Goal: Task Accomplishment & Management: Use online tool/utility

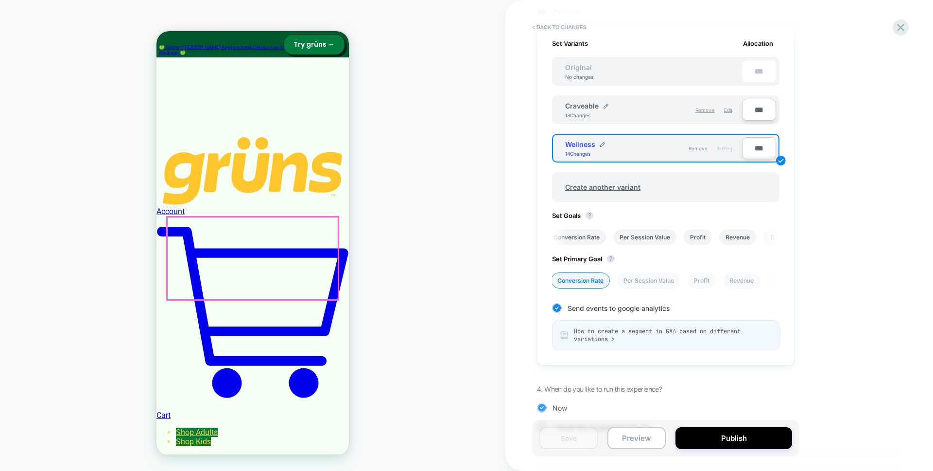
scroll to position [53, 0]
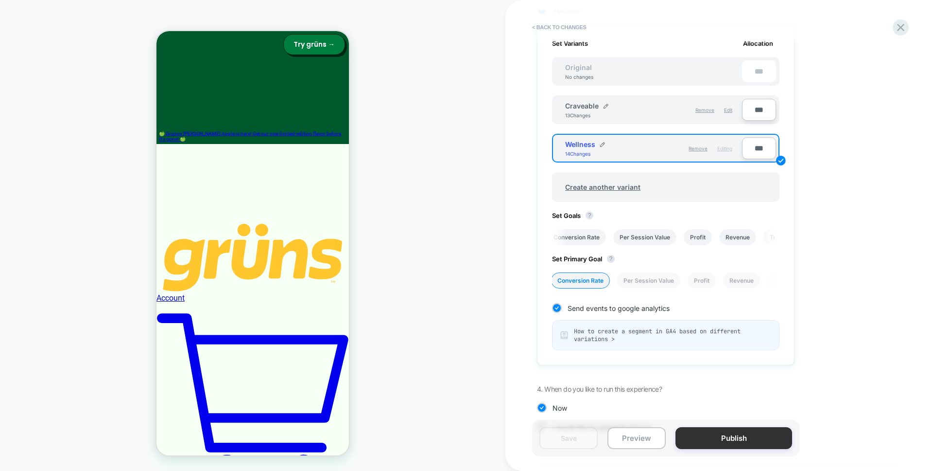
click at [736, 434] on button "Publish" at bounding box center [734, 438] width 117 height 22
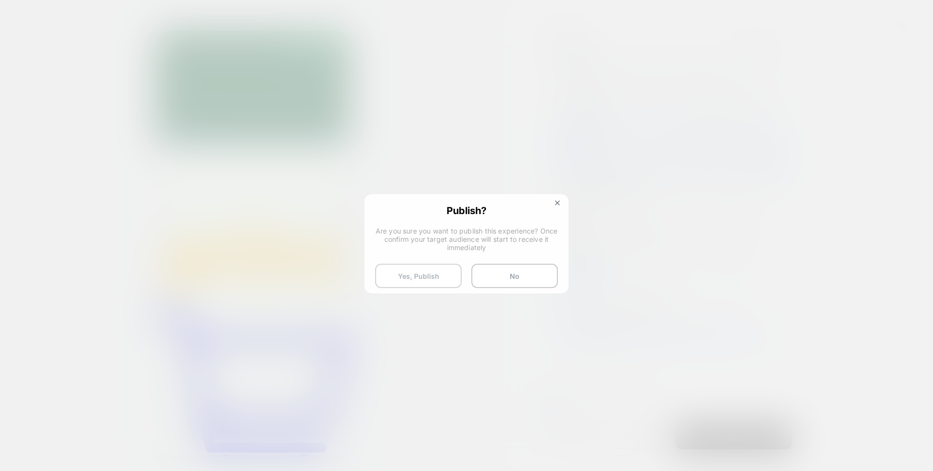
click at [404, 279] on button "Yes, Publish" at bounding box center [418, 275] width 87 height 24
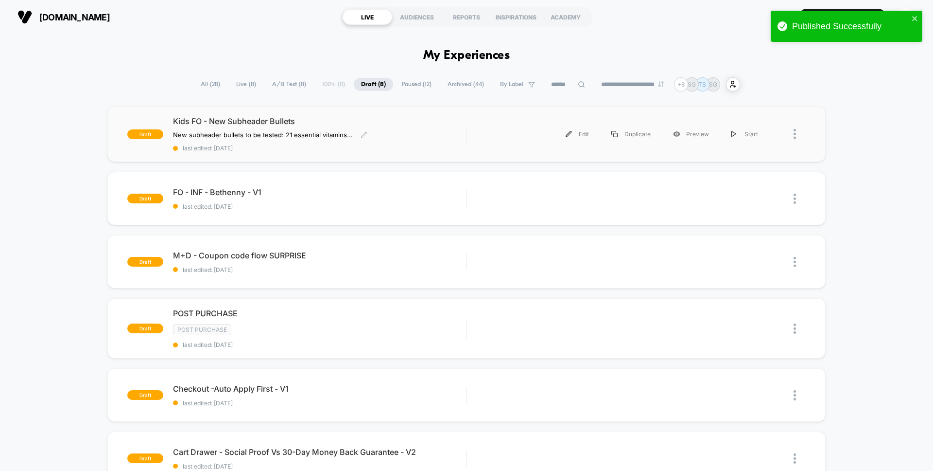
click at [415, 144] on div "Kids FO - New Subheader Bullets New subheader bullets to be tested: 21 essentia…" at bounding box center [319, 133] width 293 height 35
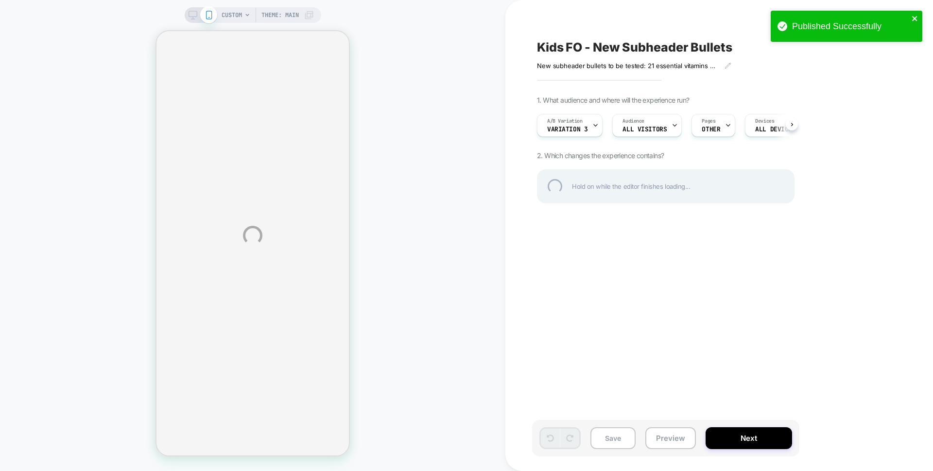
click at [917, 15] on icon "close" at bounding box center [915, 19] width 7 height 8
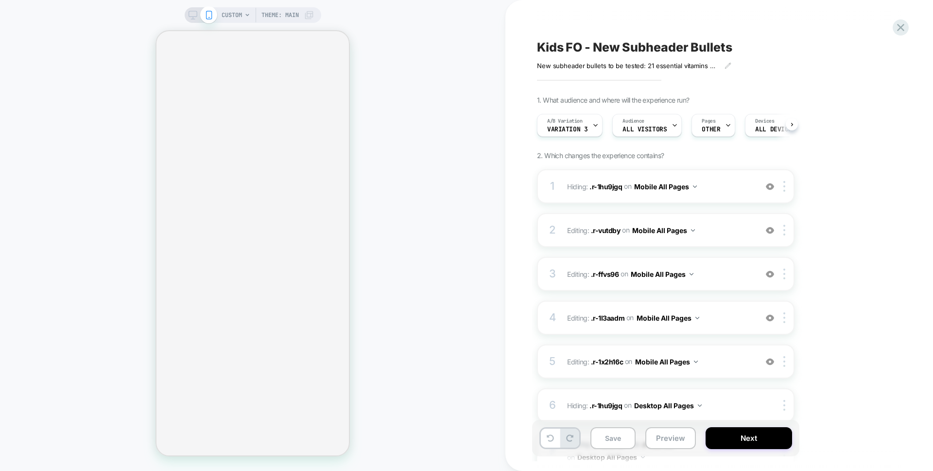
scroll to position [0, 0]
click at [576, 135] on div "A/B Variation Variation 3" at bounding box center [567, 125] width 60 height 22
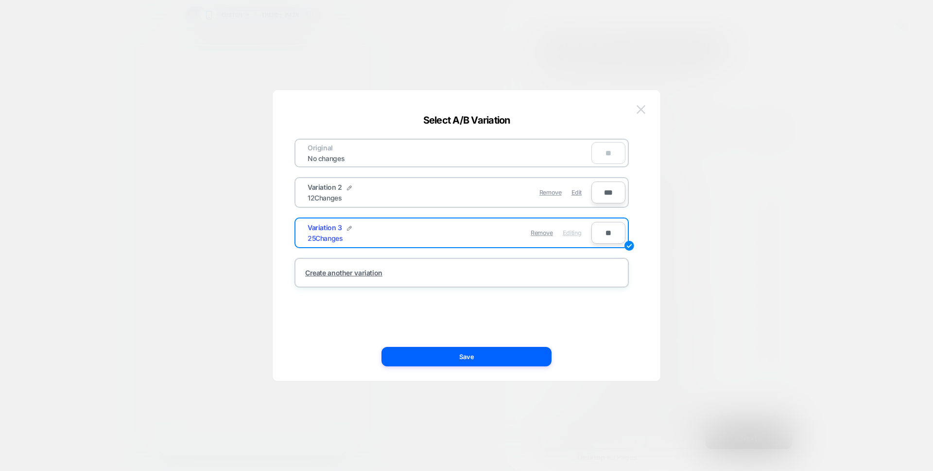
click at [638, 112] on img at bounding box center [641, 109] width 9 height 8
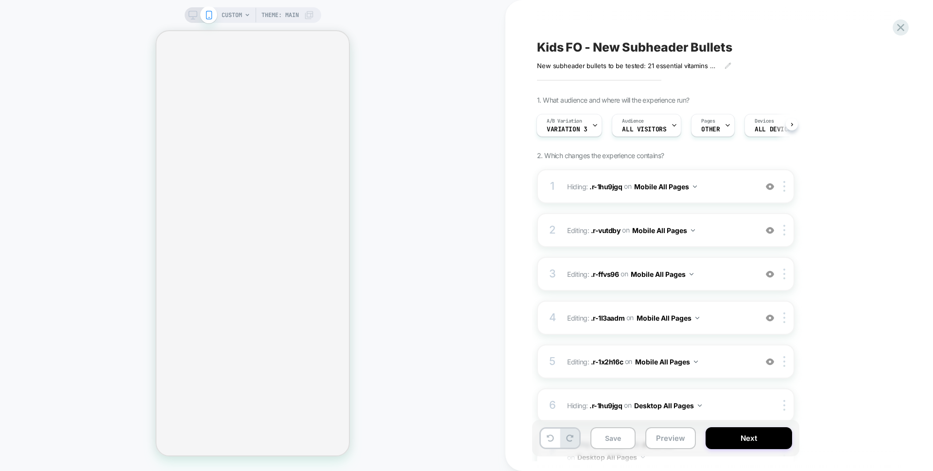
click at [193, 13] on icon at bounding box center [193, 15] width 9 height 9
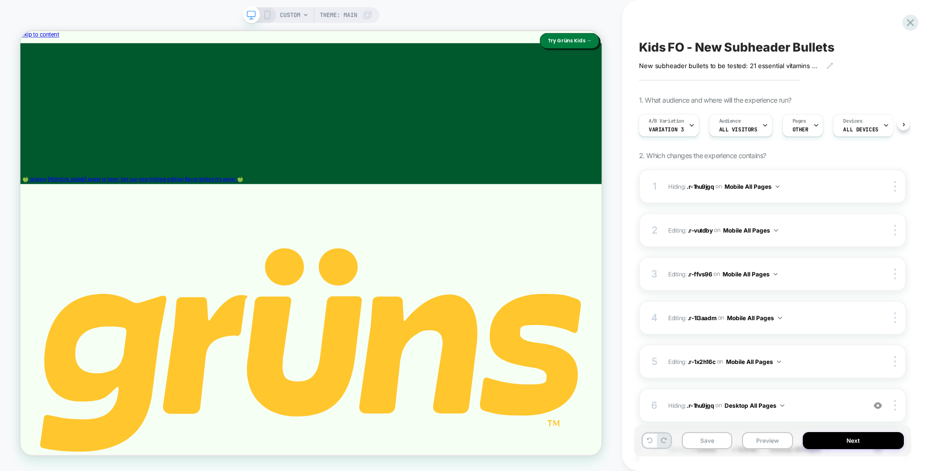
scroll to position [28, 0]
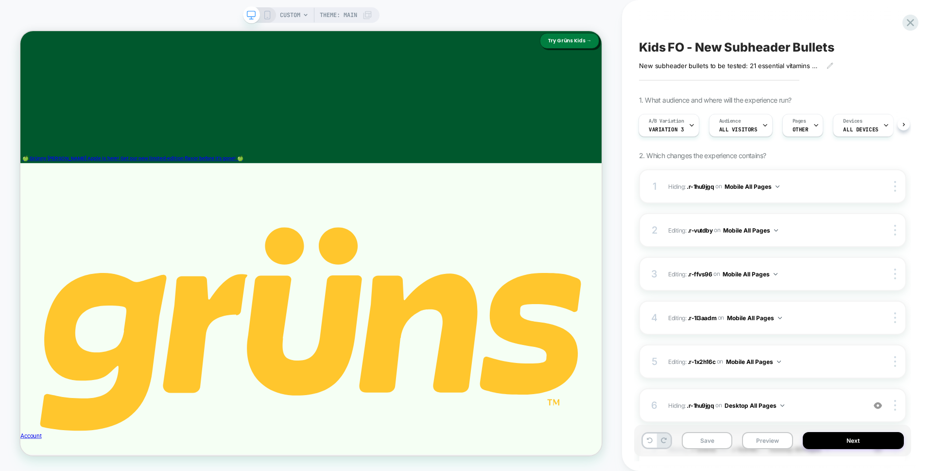
click at [264, 15] on icon at bounding box center [267, 15] width 9 height 9
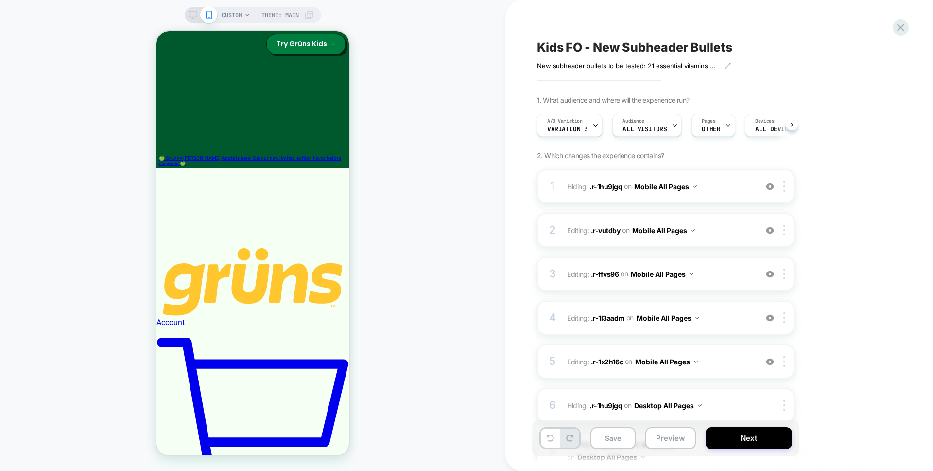
scroll to position [0, 0]
click at [566, 126] on span "Variation 3" at bounding box center [567, 129] width 40 height 7
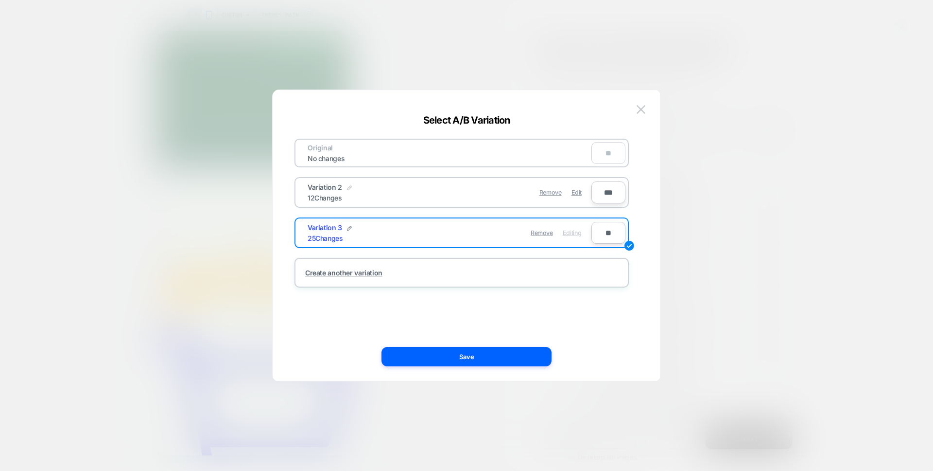
click at [349, 188] on img at bounding box center [349, 187] width 5 height 5
click at [363, 193] on input "**********" at bounding box center [343, 192] width 70 height 19
type input "**********"
click at [413, 195] on strong "Save" at bounding box center [415, 192] width 16 height 7
click at [350, 227] on img at bounding box center [349, 228] width 5 height 5
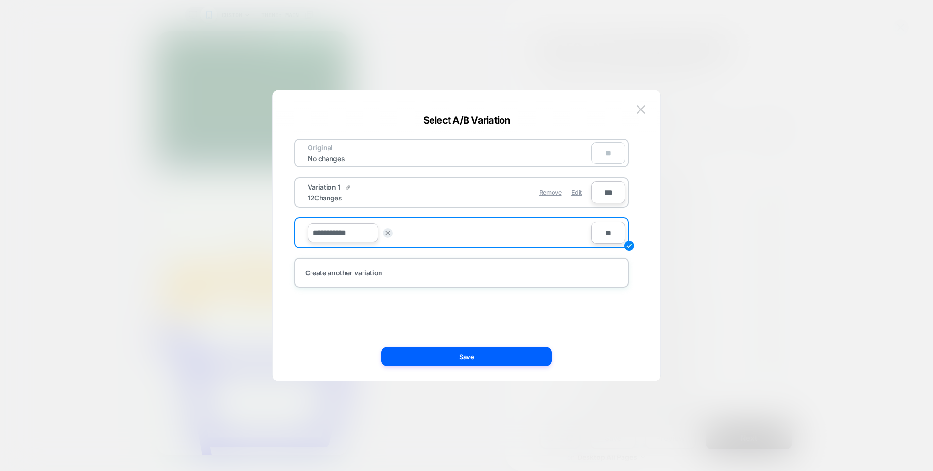
click at [357, 232] on input "**********" at bounding box center [343, 232] width 70 height 19
type input "**********"
click at [410, 236] on strong "Save" at bounding box center [415, 232] width 16 height 7
click at [465, 355] on button "Save" at bounding box center [467, 356] width 170 height 19
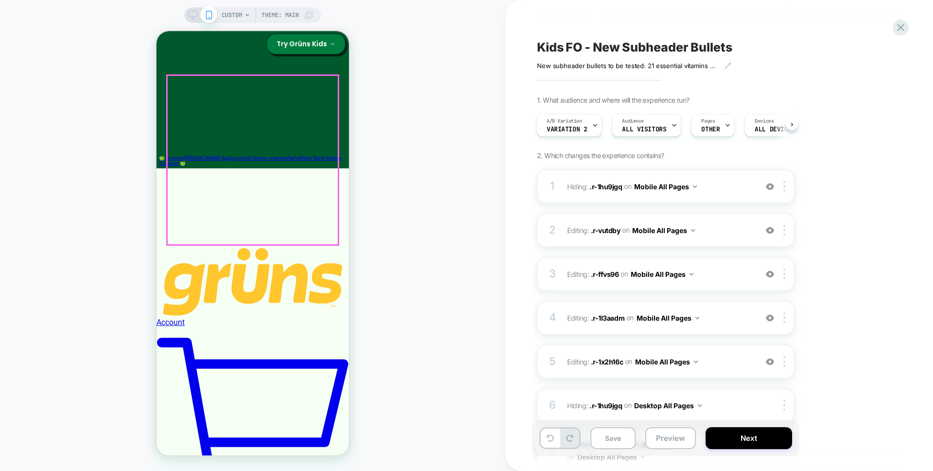
scroll to position [50, 0]
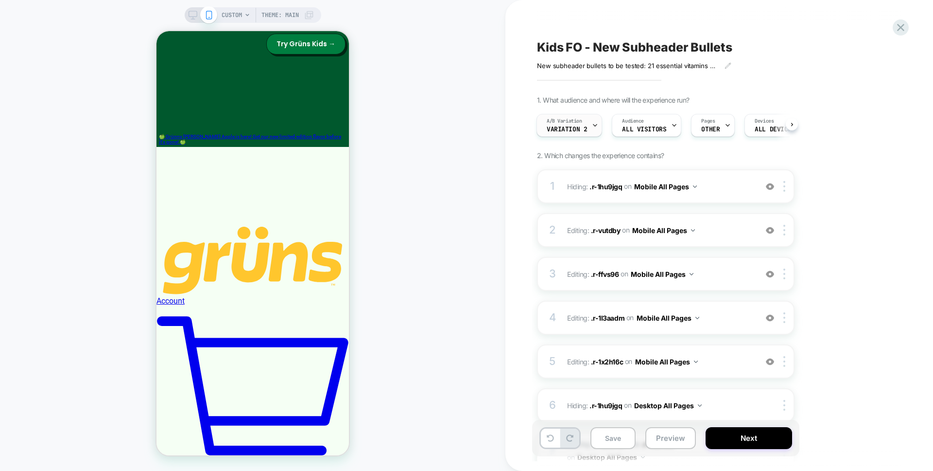
click at [568, 134] on div "A/B Variation Variation 2" at bounding box center [567, 125] width 60 height 22
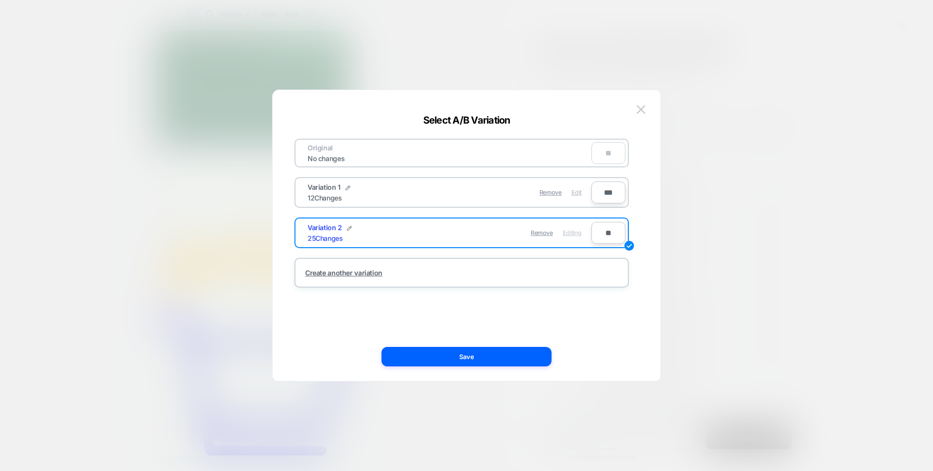
click at [579, 191] on span "Edit" at bounding box center [577, 192] width 10 height 7
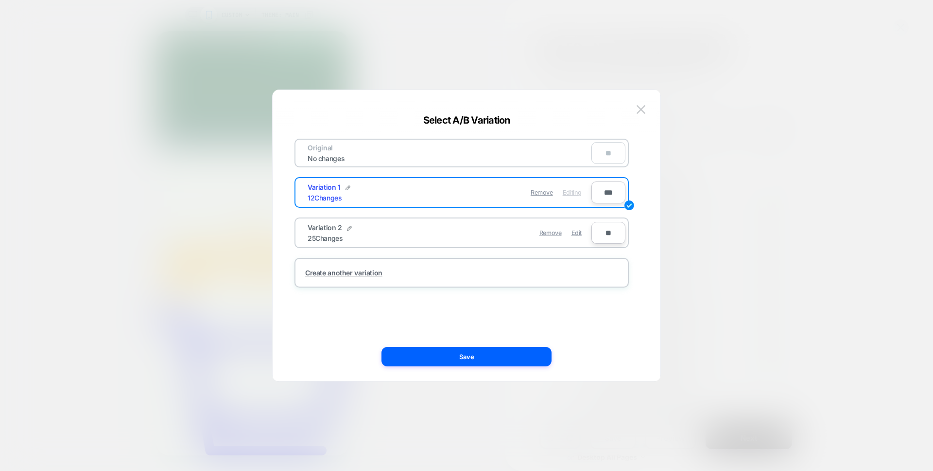
click at [502, 367] on div "Original No changes ** Variation 1 12 Changes Remove Editing *** Variation 2 25…" at bounding box center [466, 240] width 359 height 281
click at [505, 359] on button "Save" at bounding box center [467, 356] width 170 height 19
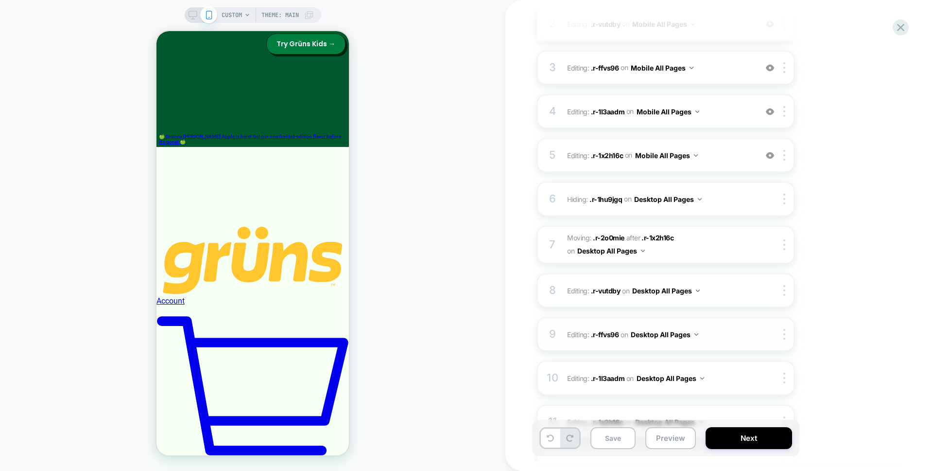
scroll to position [334, 0]
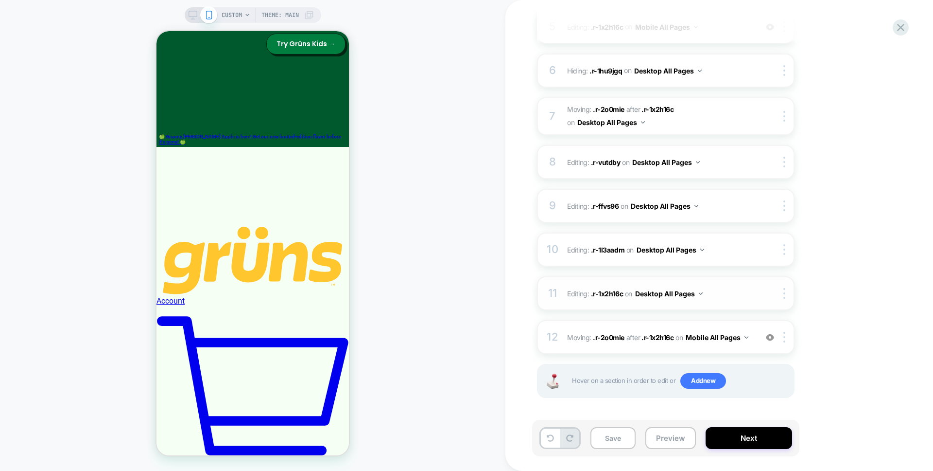
click at [725, 296] on span "Editing : .r-1x2h16c .r-1x2h16c on Desktop All Pages" at bounding box center [659, 293] width 185 height 14
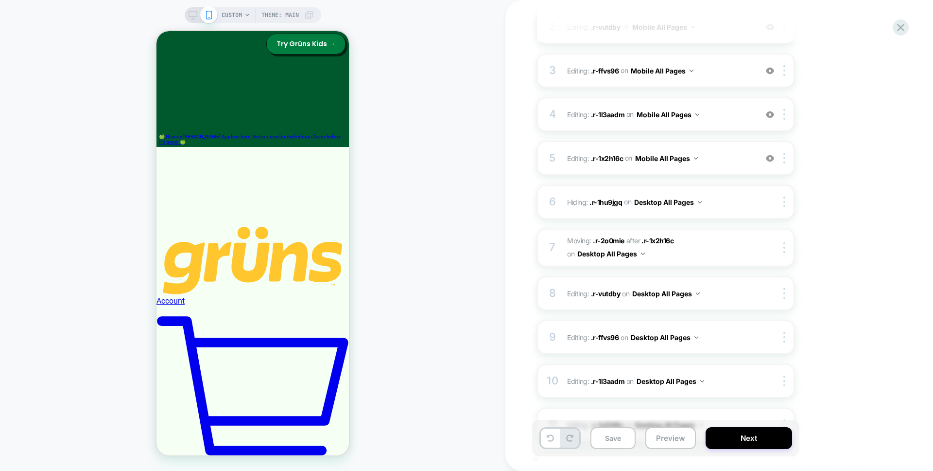
scroll to position [120, 0]
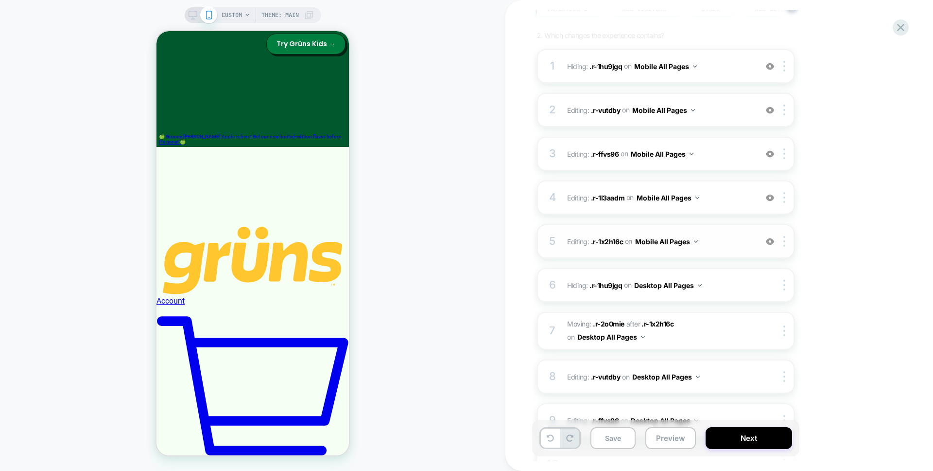
click at [724, 232] on div "5 Editing : .r-1x2h16c .r-1x2h16c on Mobile All Pages Add Before Add After Dele…" at bounding box center [666, 241] width 258 height 34
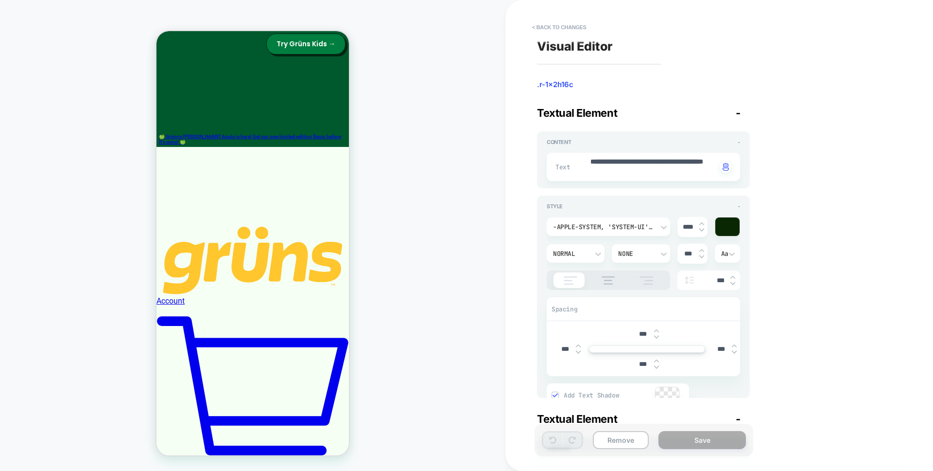
scroll to position [135, 0]
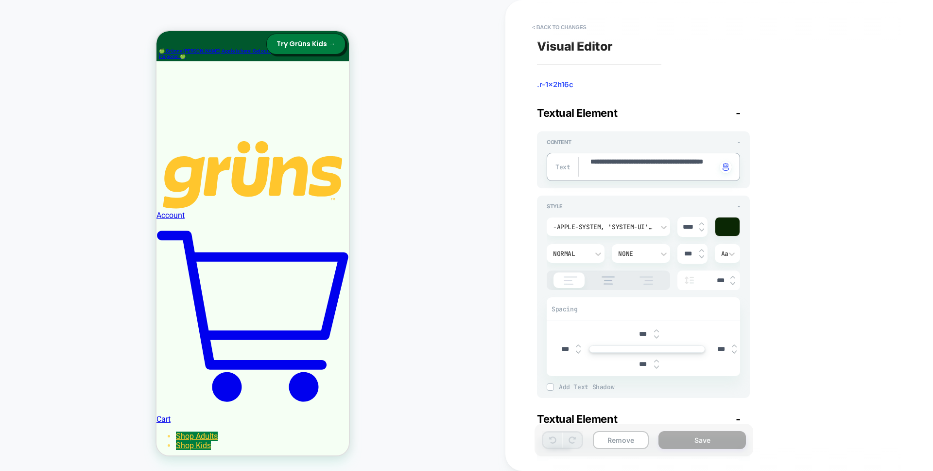
drag, startPoint x: 665, startPoint y: 161, endPoint x: 585, endPoint y: 162, distance: 79.7
type textarea "*"
type textarea "**********"
type textarea "*"
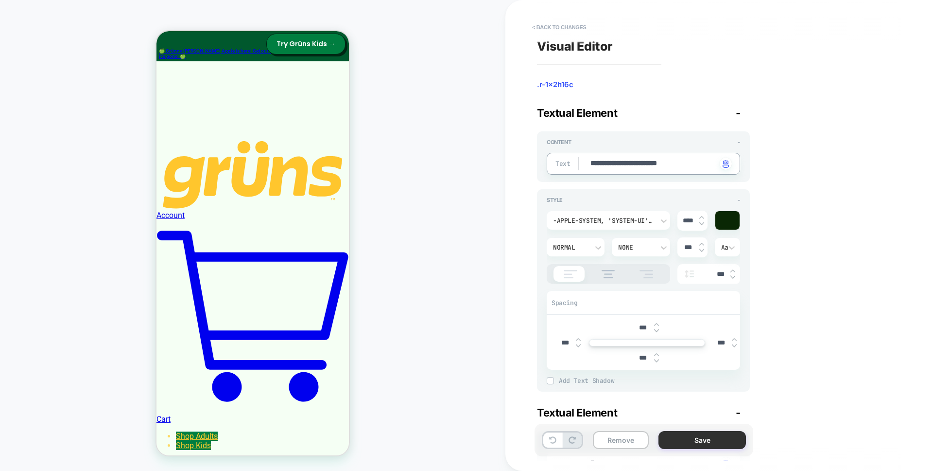
type textarea "**********"
click at [715, 440] on button "Save" at bounding box center [703, 440] width 88 height 18
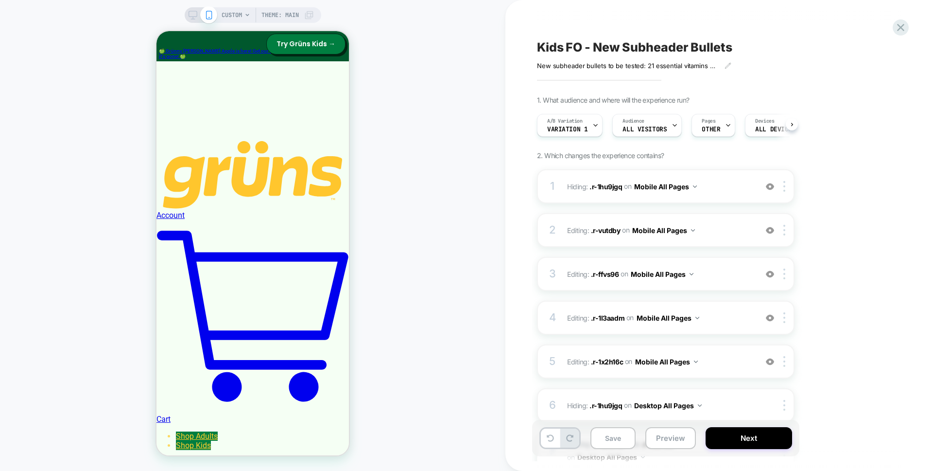
scroll to position [0, 0]
click at [194, 17] on icon at bounding box center [193, 15] width 9 height 9
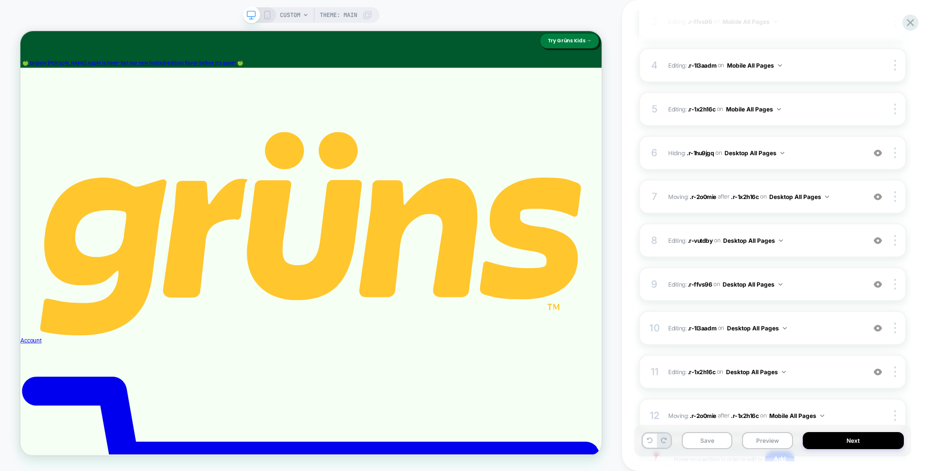
scroll to position [331, 0]
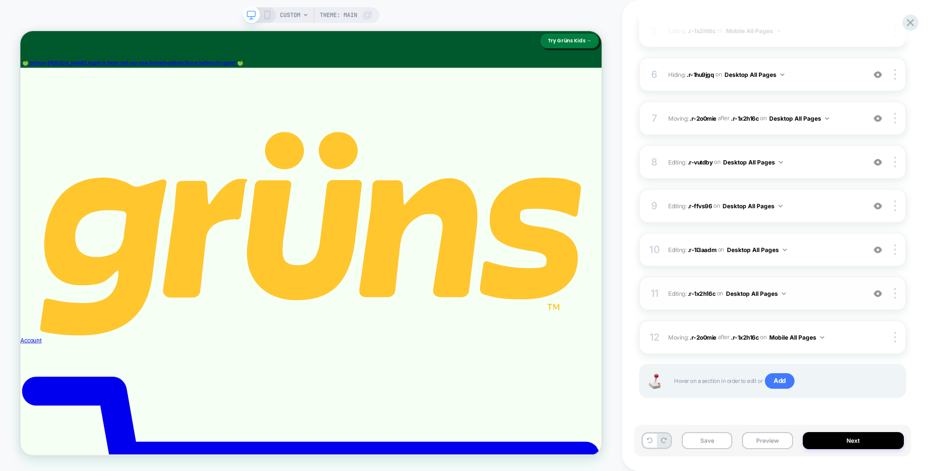
click at [812, 292] on span "Editing : .r-1x2h16c .r-1x2h16c on Desktop All Pages" at bounding box center [764, 293] width 192 height 12
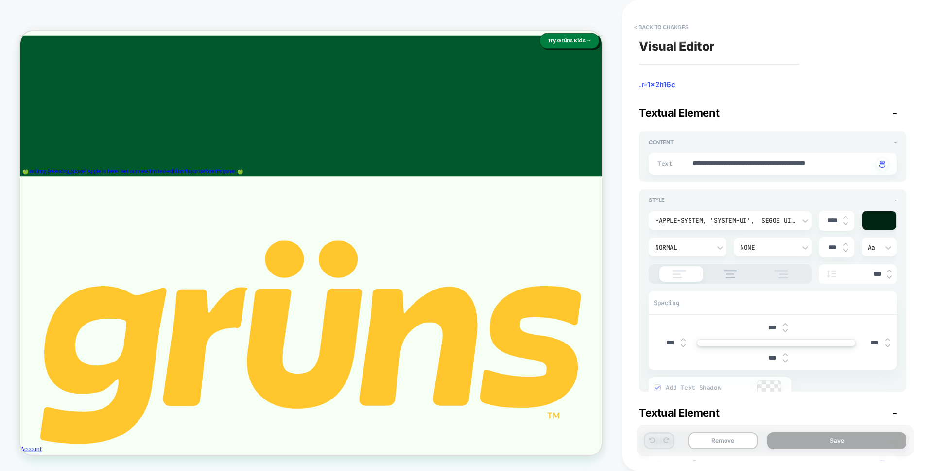
scroll to position [0, 0]
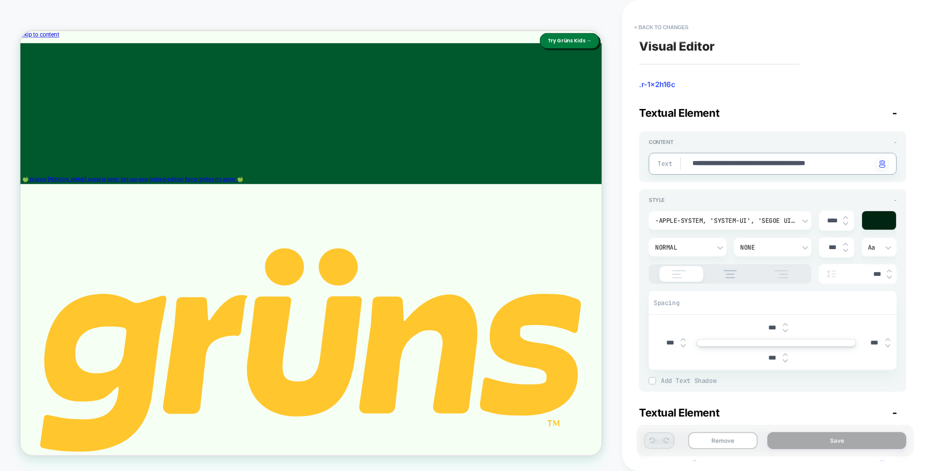
drag, startPoint x: 766, startPoint y: 166, endPoint x: 668, endPoint y: 168, distance: 98.2
type textarea "*"
type textarea "**********"
type textarea "*"
type textarea "**********"
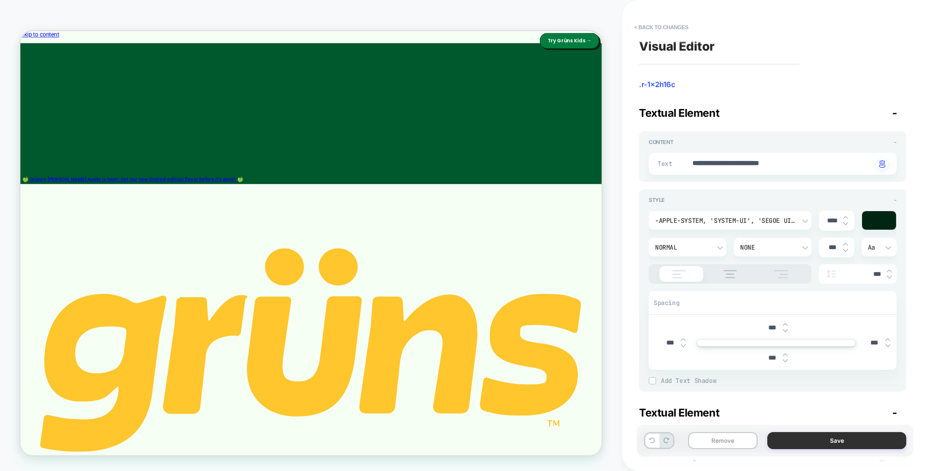
click at [813, 439] on button "Save" at bounding box center [837, 440] width 139 height 17
type textarea "*"
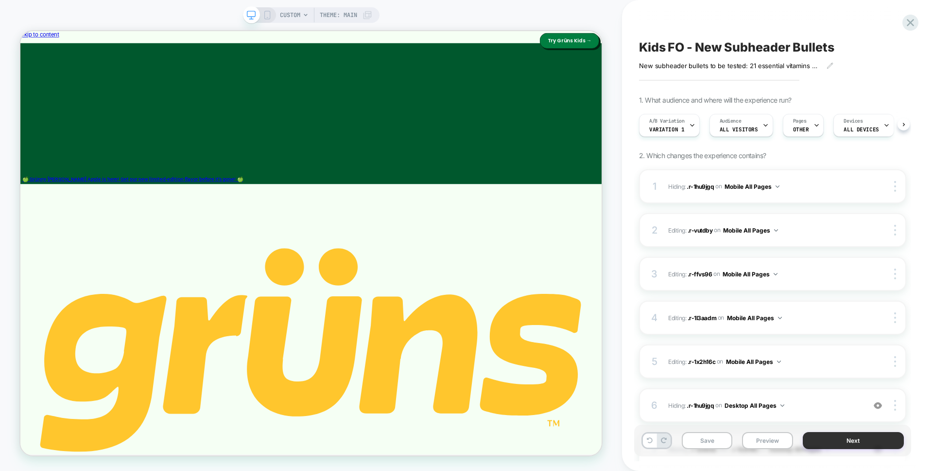
scroll to position [0, 0]
drag, startPoint x: 827, startPoint y: 438, endPoint x: 851, endPoint y: 422, distance: 28.5
click at [851, 422] on div "Kids FO - New Subheader Bullets New subheader bullets to be tested: 21 essentia…" at bounding box center [777, 235] width 277 height 471
click at [676, 439] on div "Save Preview Next" at bounding box center [772, 440] width 277 height 32
click at [692, 440] on button "Save" at bounding box center [707, 440] width 51 height 17
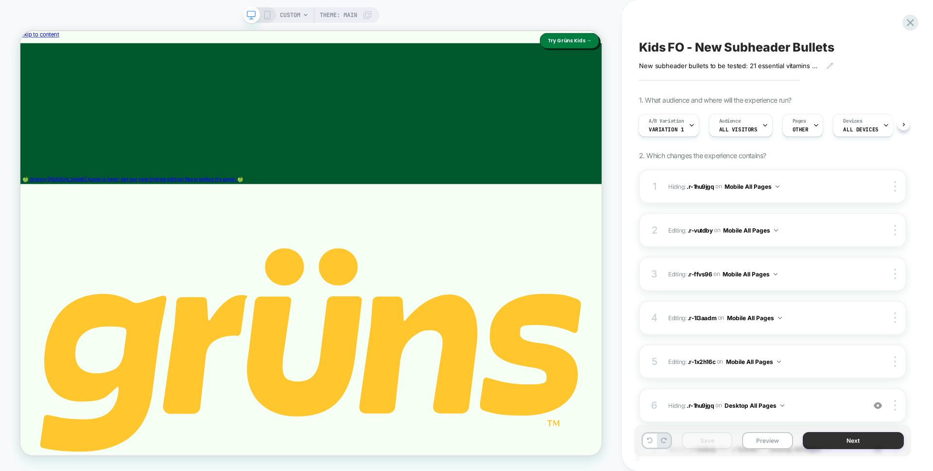
click at [816, 441] on button "Next" at bounding box center [854, 440] width 102 height 17
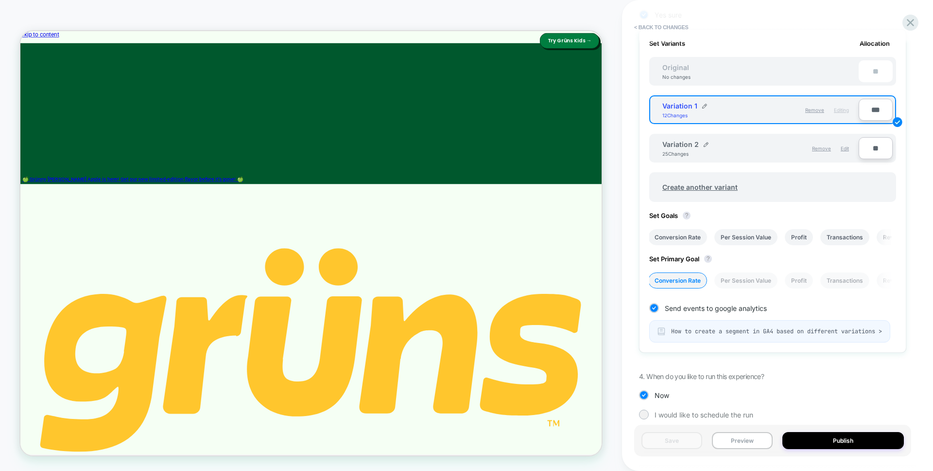
scroll to position [311, 0]
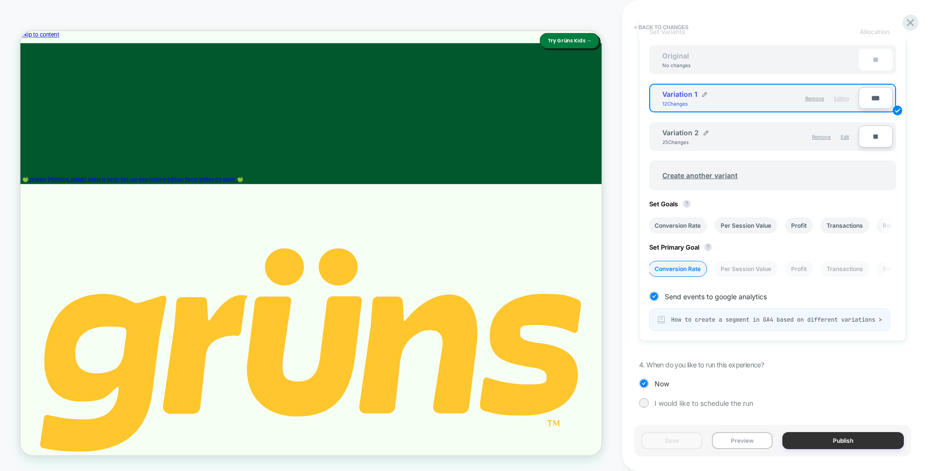
click at [835, 440] on button "Publish" at bounding box center [844, 440] width 122 height 17
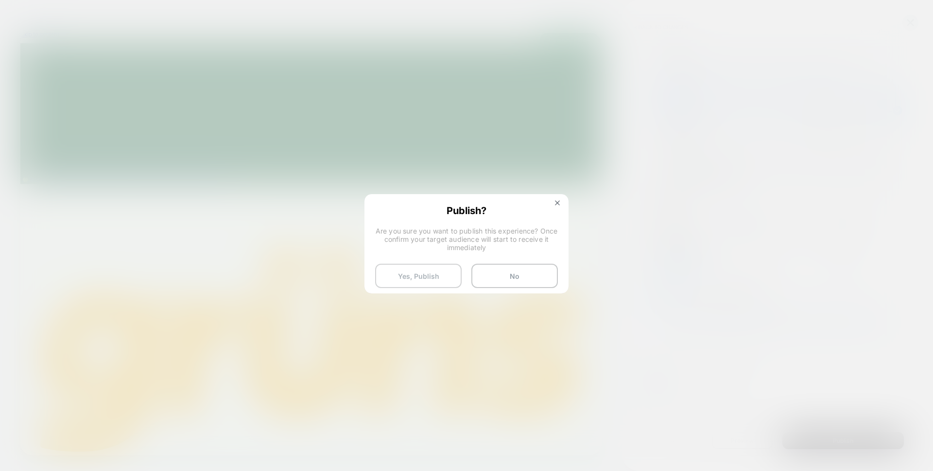
click at [404, 268] on button "Yes, Publish" at bounding box center [418, 275] width 87 height 24
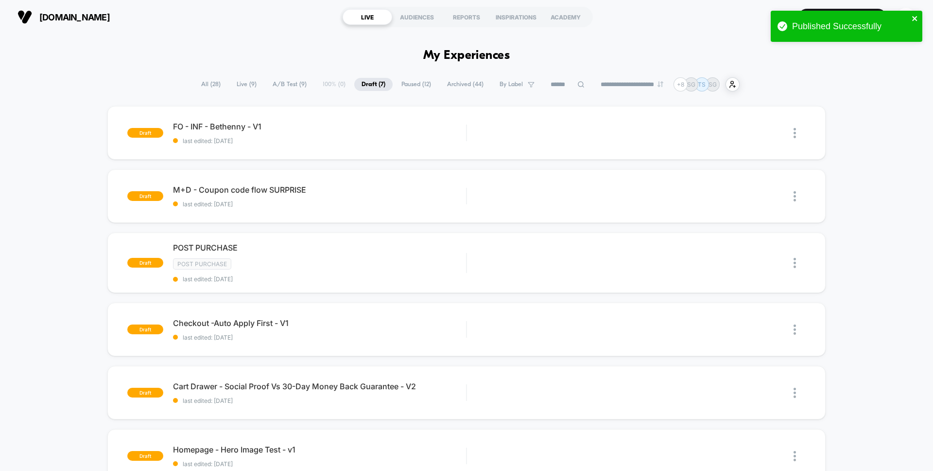
click at [915, 17] on icon "close" at bounding box center [915, 18] width 5 height 5
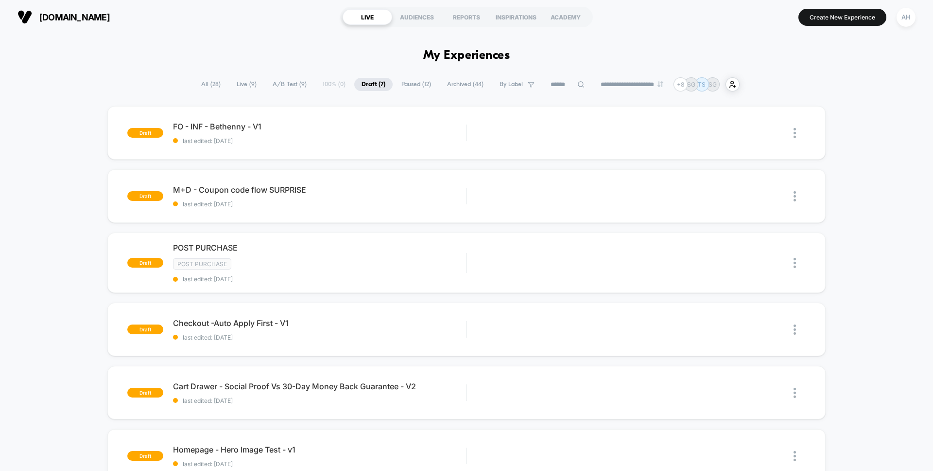
click at [210, 85] on span "All ( 28 )" at bounding box center [211, 84] width 34 height 13
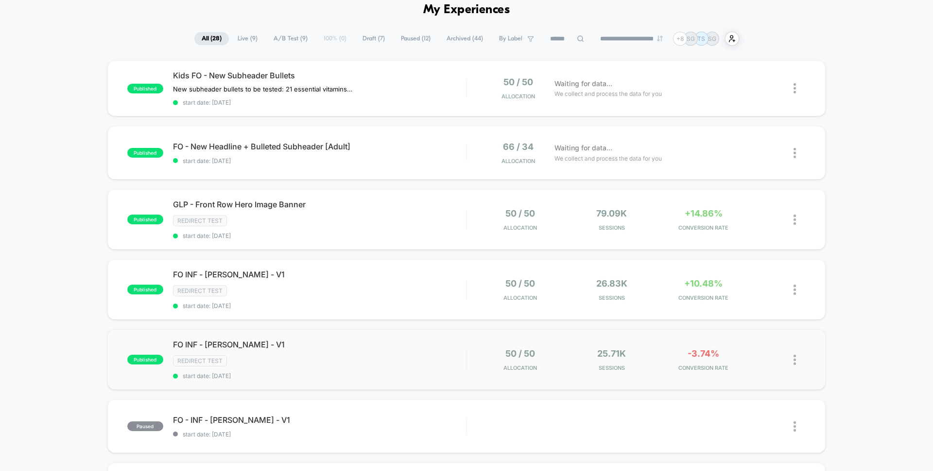
scroll to position [56, 0]
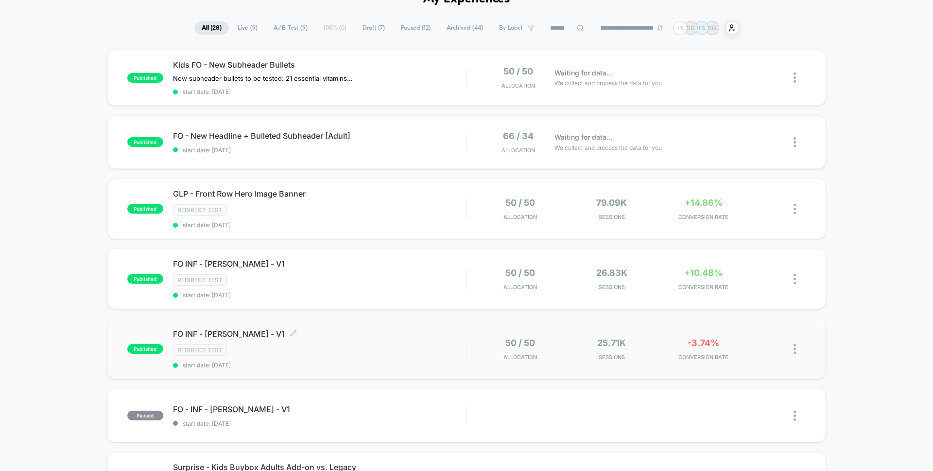
click at [418, 342] on div "FO INF - Bethenny Frankel - V1 Click to edit experience details Click to edit e…" at bounding box center [319, 349] width 293 height 40
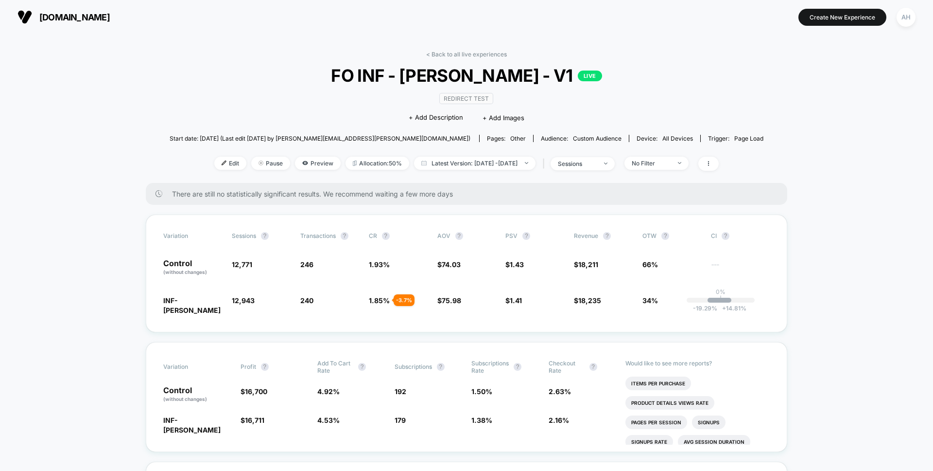
click at [467, 54] on link "< Back to all live experiences" at bounding box center [466, 54] width 81 height 7
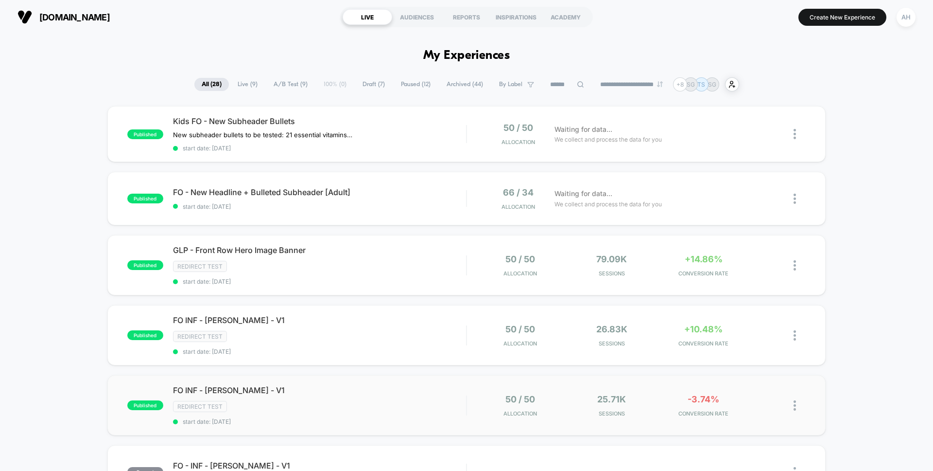
click at [794, 403] on img at bounding box center [795, 405] width 2 height 10
click at [765, 389] on div "Pause" at bounding box center [746, 388] width 88 height 22
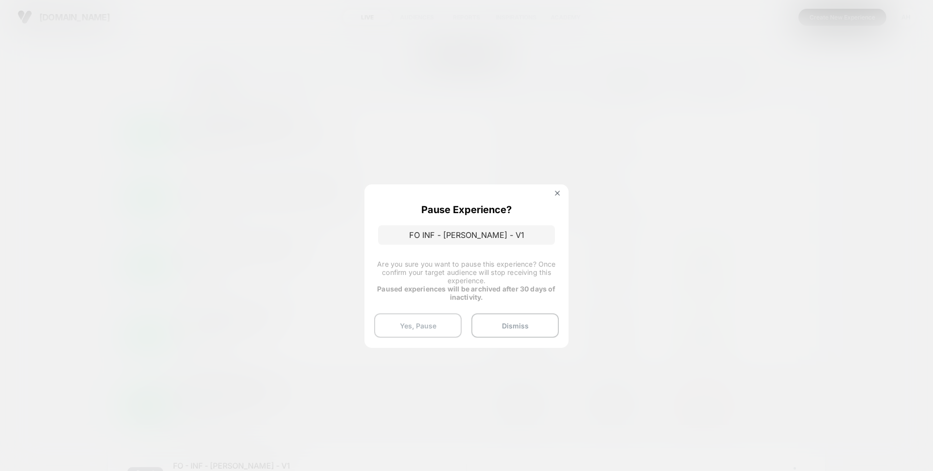
click at [421, 322] on button "Yes, Pause" at bounding box center [418, 325] width 88 height 24
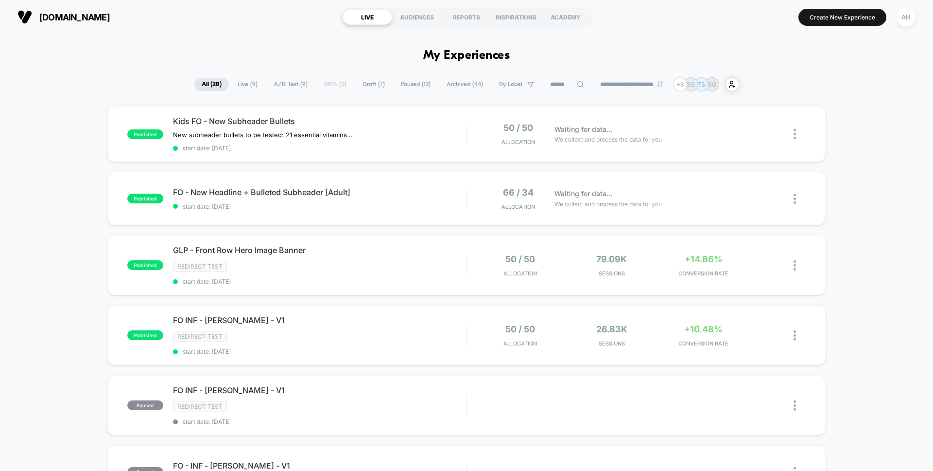
click at [825, 265] on div "published GLP - Front Row Hero Image Banner Redirect Test start date: 9/12/2025…" at bounding box center [466, 265] width 719 height 60
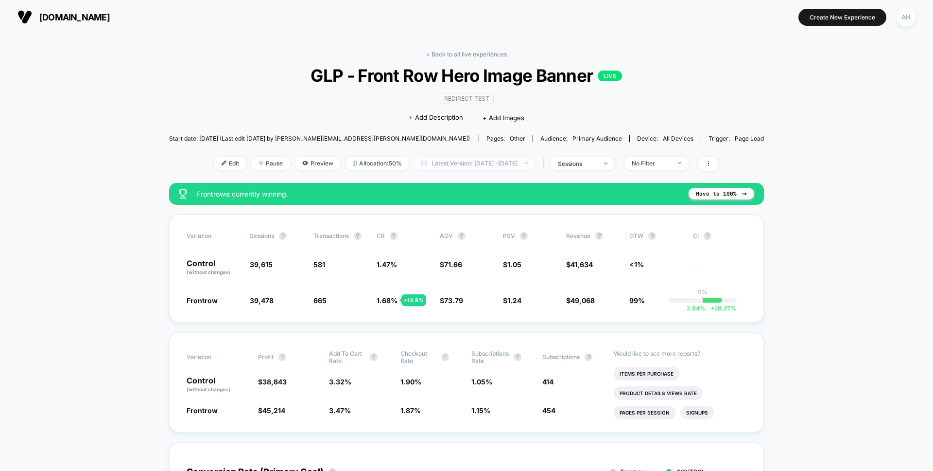
click at [454, 163] on span "Latest Version: Sep 12, 2025 - Sep 22, 2025" at bounding box center [475, 163] width 122 height 13
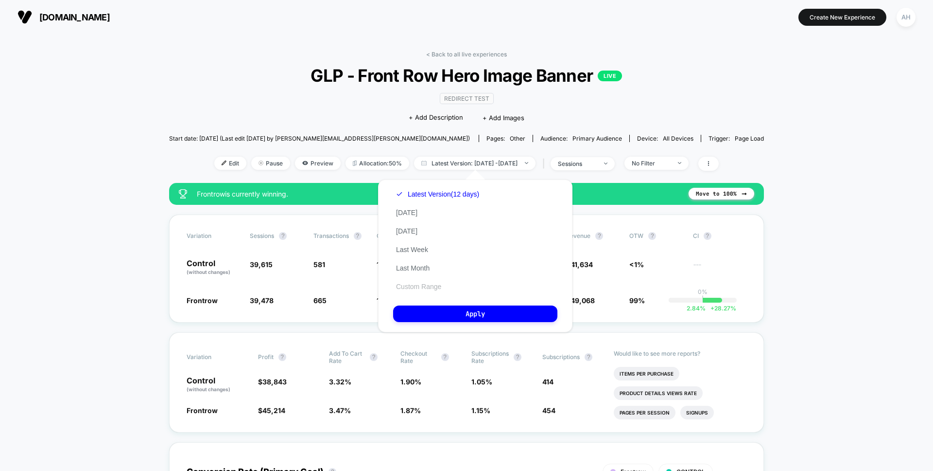
click at [422, 289] on button "Custom Range" at bounding box center [418, 286] width 51 height 9
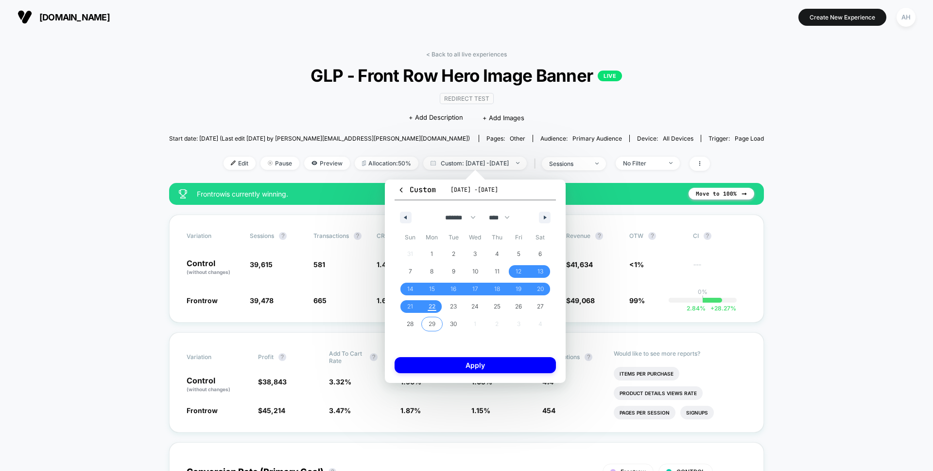
click at [434, 312] on span "22" at bounding box center [432, 307] width 7 height 18
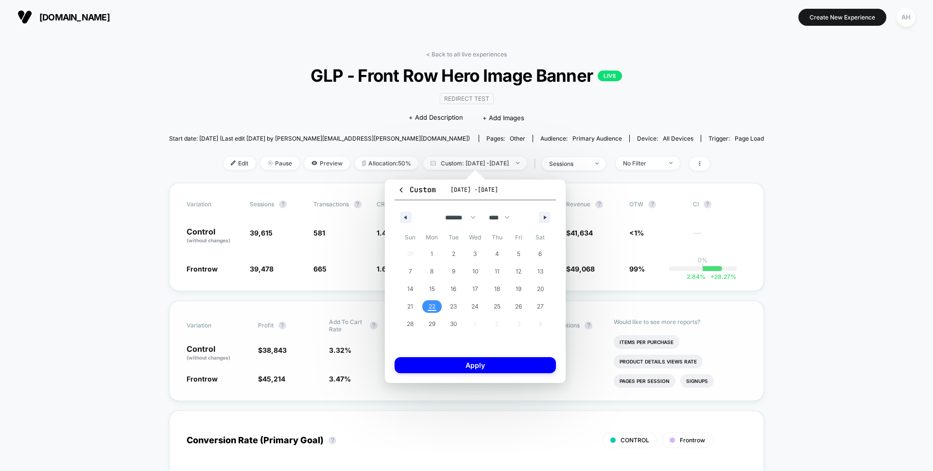
click at [447, 363] on button "Apply" at bounding box center [475, 365] width 161 height 16
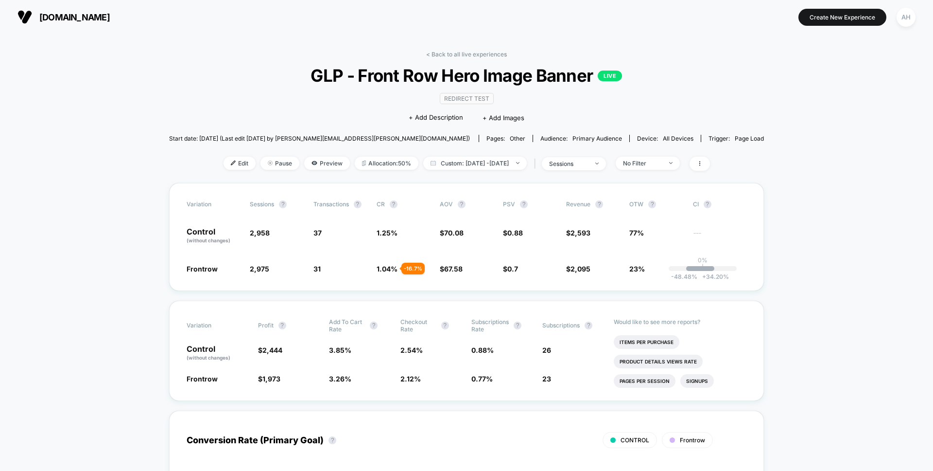
click at [456, 53] on link "< Back to all live experiences" at bounding box center [466, 54] width 81 height 7
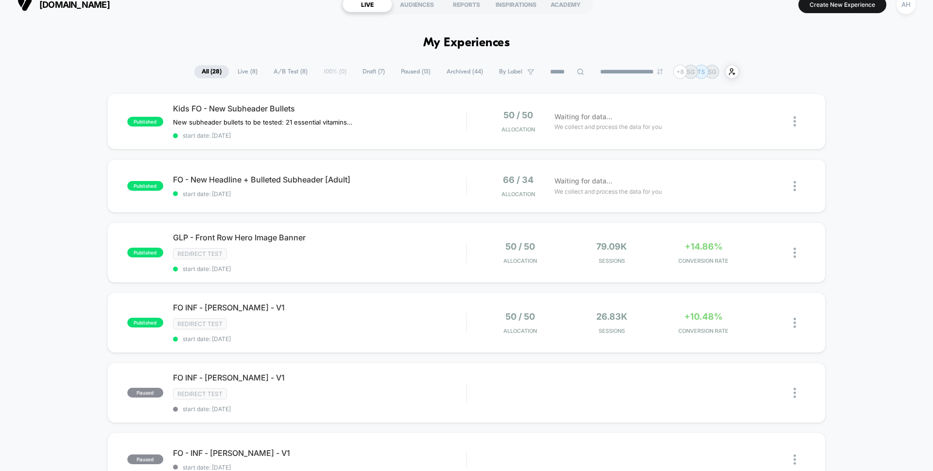
scroll to position [53, 0]
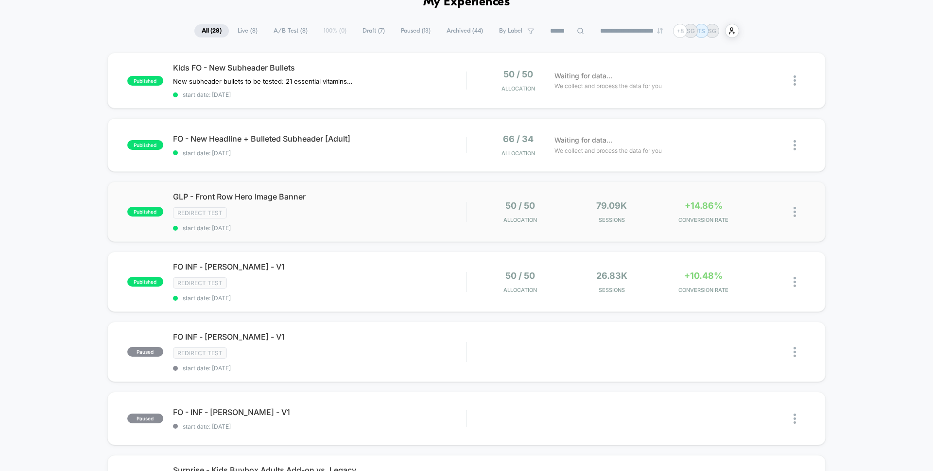
drag, startPoint x: 878, startPoint y: 190, endPoint x: 813, endPoint y: 218, distance: 70.5
click at [878, 190] on div "published Kids FO - New Subheader Bullets New subheader bullets to be tested: 2…" at bounding box center [466, 480] width 933 height 854
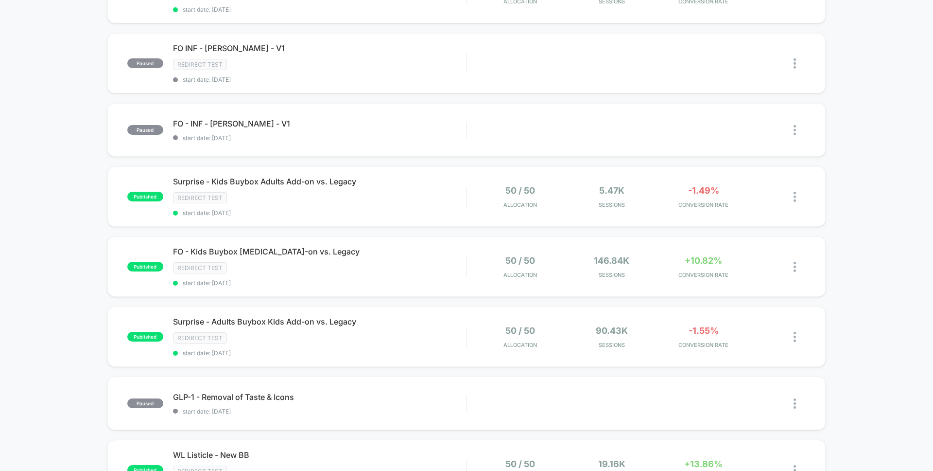
scroll to position [0, 0]
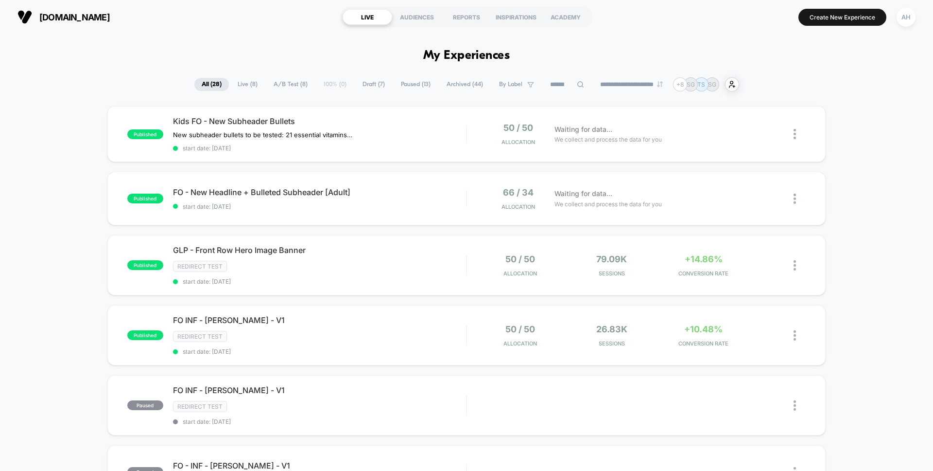
click at [255, 86] on span "Live ( 8 )" at bounding box center [247, 84] width 35 height 13
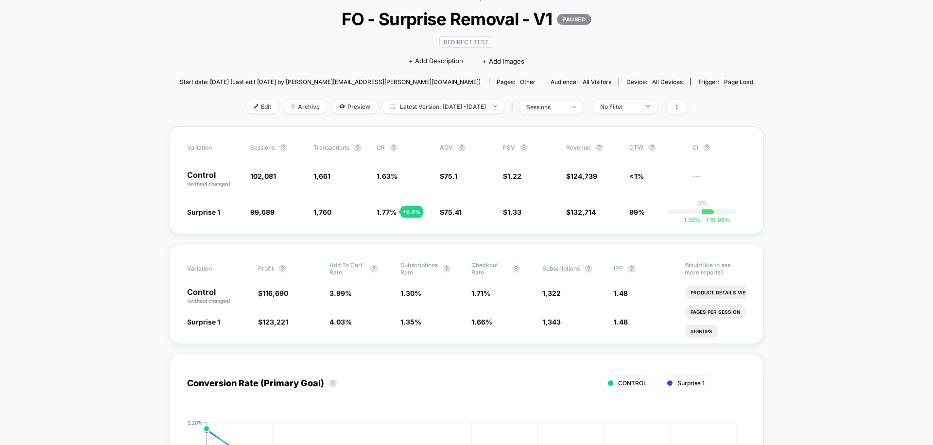
scroll to position [88, 0]
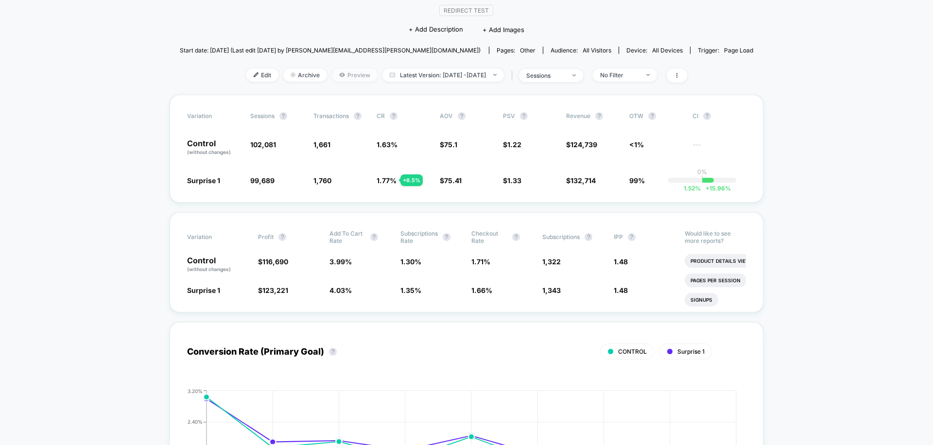
click at [341, 73] on span "Preview" at bounding box center [355, 75] width 46 height 13
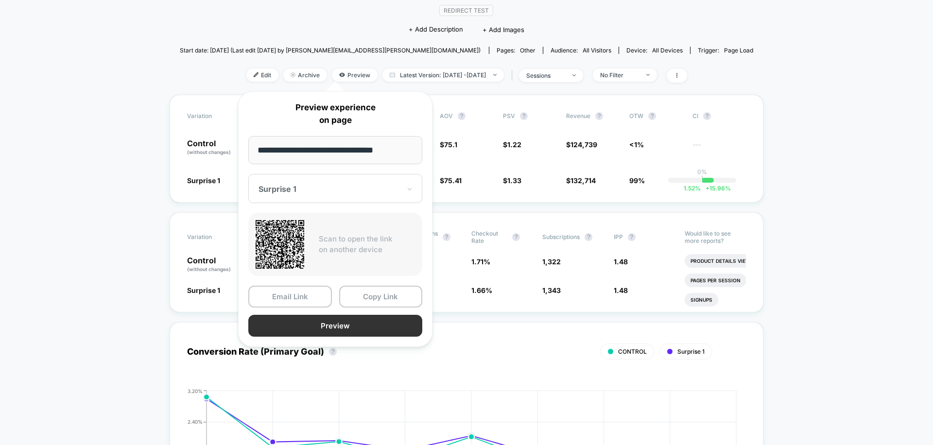
click at [318, 329] on button "Preview" at bounding box center [335, 326] width 174 height 22
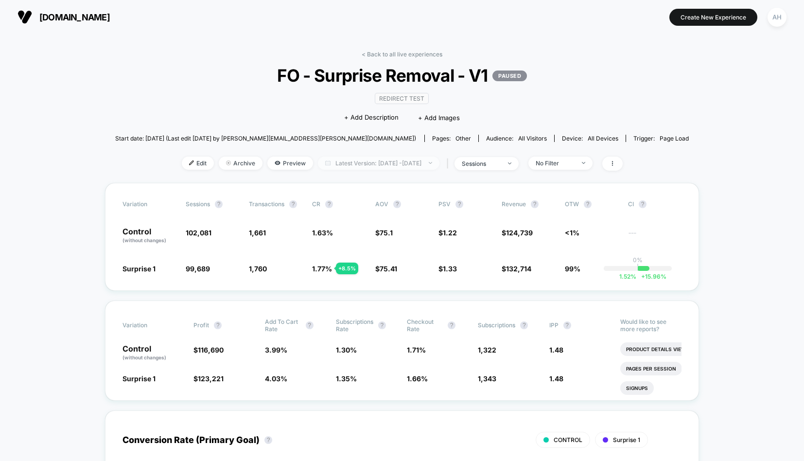
click at [366, 159] on span "Latest Version: Aug 22, 2025 - Sep 22, 2025" at bounding box center [379, 163] width 122 height 13
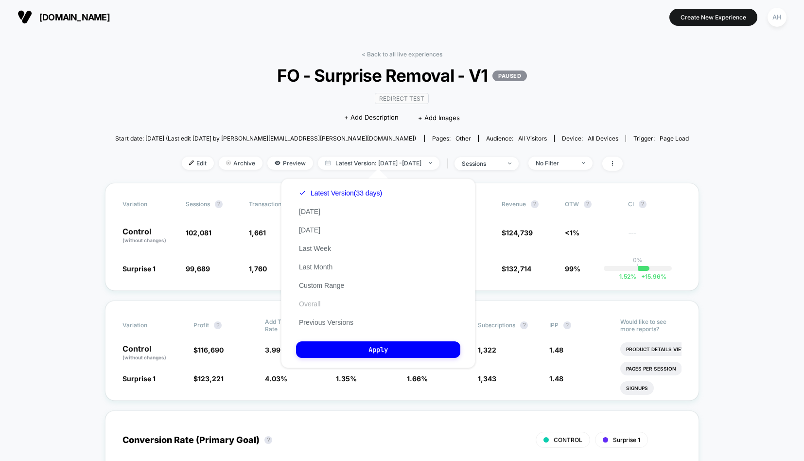
click at [320, 307] on button "Overall" at bounding box center [309, 303] width 27 height 9
click at [367, 340] on div "Latest Version (33 days) Today Yesterday Last Week Last Month Custom Range Over…" at bounding box center [378, 273] width 194 height 190
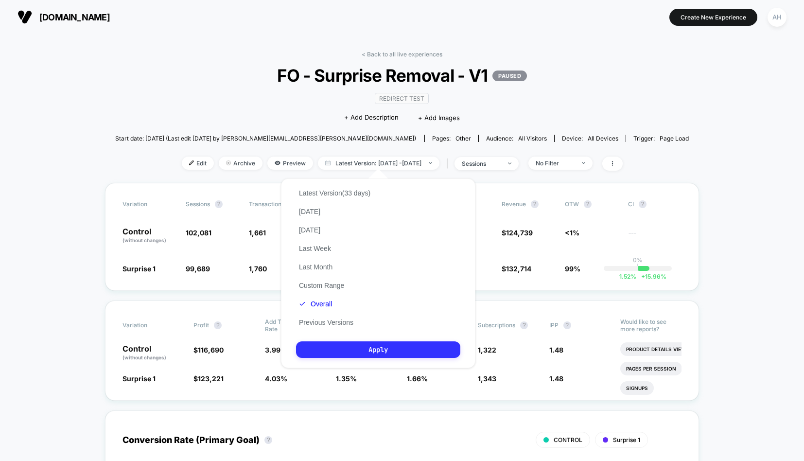
click at [367, 351] on button "Apply" at bounding box center [378, 349] width 164 height 17
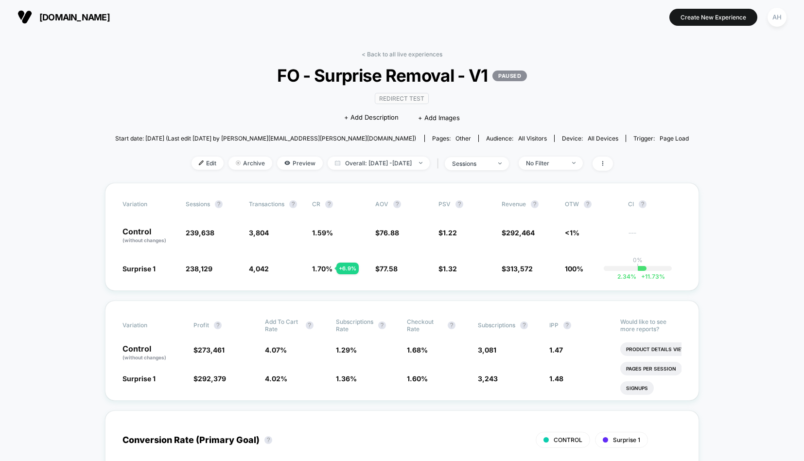
click at [377, 154] on div "< Back to all live experiences FO - Surprise Removal - V1 PAUSED Redirect Test …" at bounding box center [402, 117] width 574 height 132
click at [377, 160] on span "Overall: Aug 21, 2025 - Sep 22, 2025" at bounding box center [379, 163] width 102 height 13
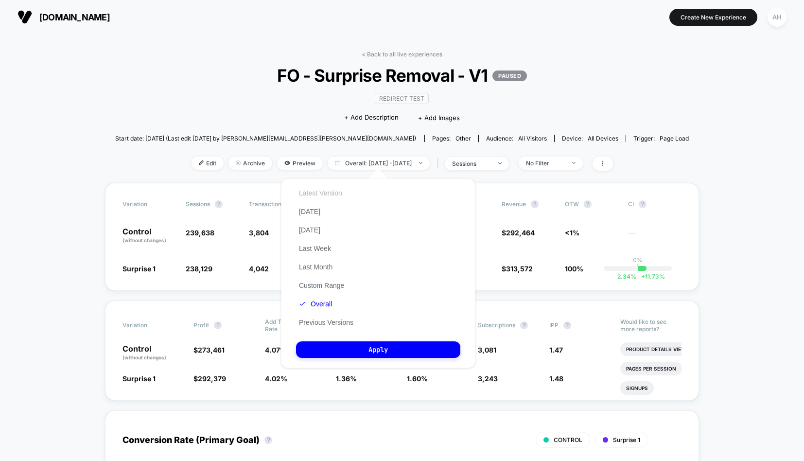
click at [331, 193] on button "Latest Version" at bounding box center [320, 193] width 49 height 9
click at [380, 353] on button "Apply" at bounding box center [378, 349] width 164 height 17
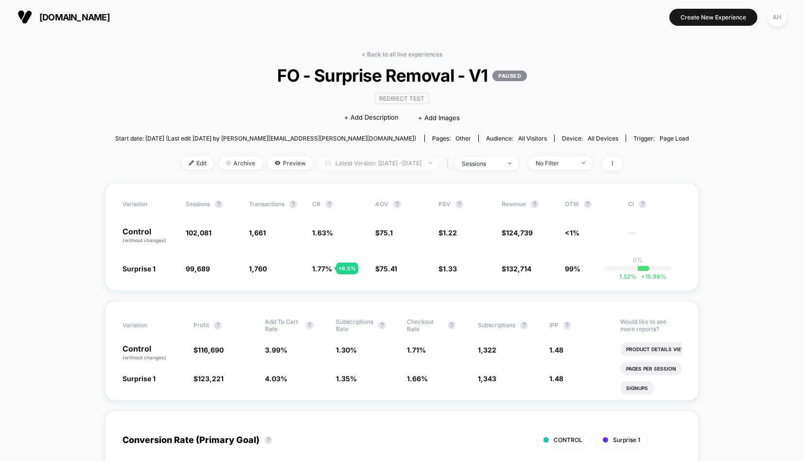
click at [422, 164] on span "Latest Version: Sep 2, 2025 - Sep 12, 2025" at bounding box center [379, 163] width 122 height 13
select select "*"
select select "****"
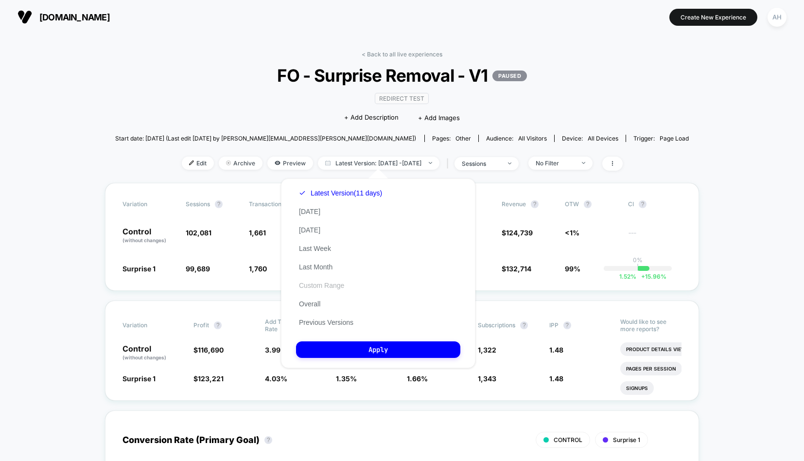
click at [316, 281] on button "Custom Range" at bounding box center [321, 285] width 51 height 9
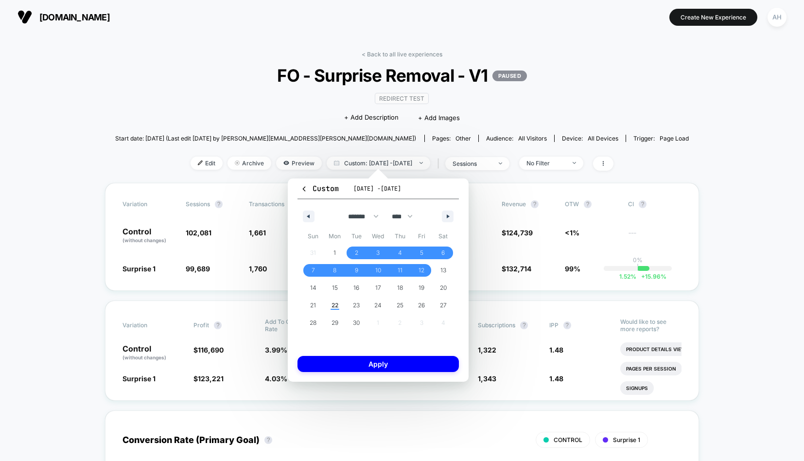
click at [253, 92] on div "< Back to all live experiences FO - Surprise Removal - V1 PAUSED Redirect Test …" at bounding box center [402, 117] width 574 height 132
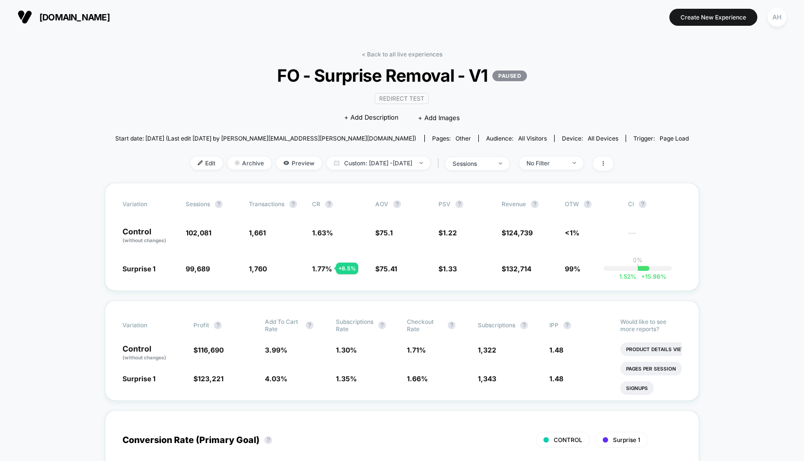
click at [399, 61] on div "< Back to all live experiences FO - Surprise Removal - V1 PAUSED Redirect Test …" at bounding box center [402, 117] width 574 height 132
click at [399, 57] on link "< Back to all live experiences" at bounding box center [402, 54] width 81 height 7
